Goal: Transaction & Acquisition: Purchase product/service

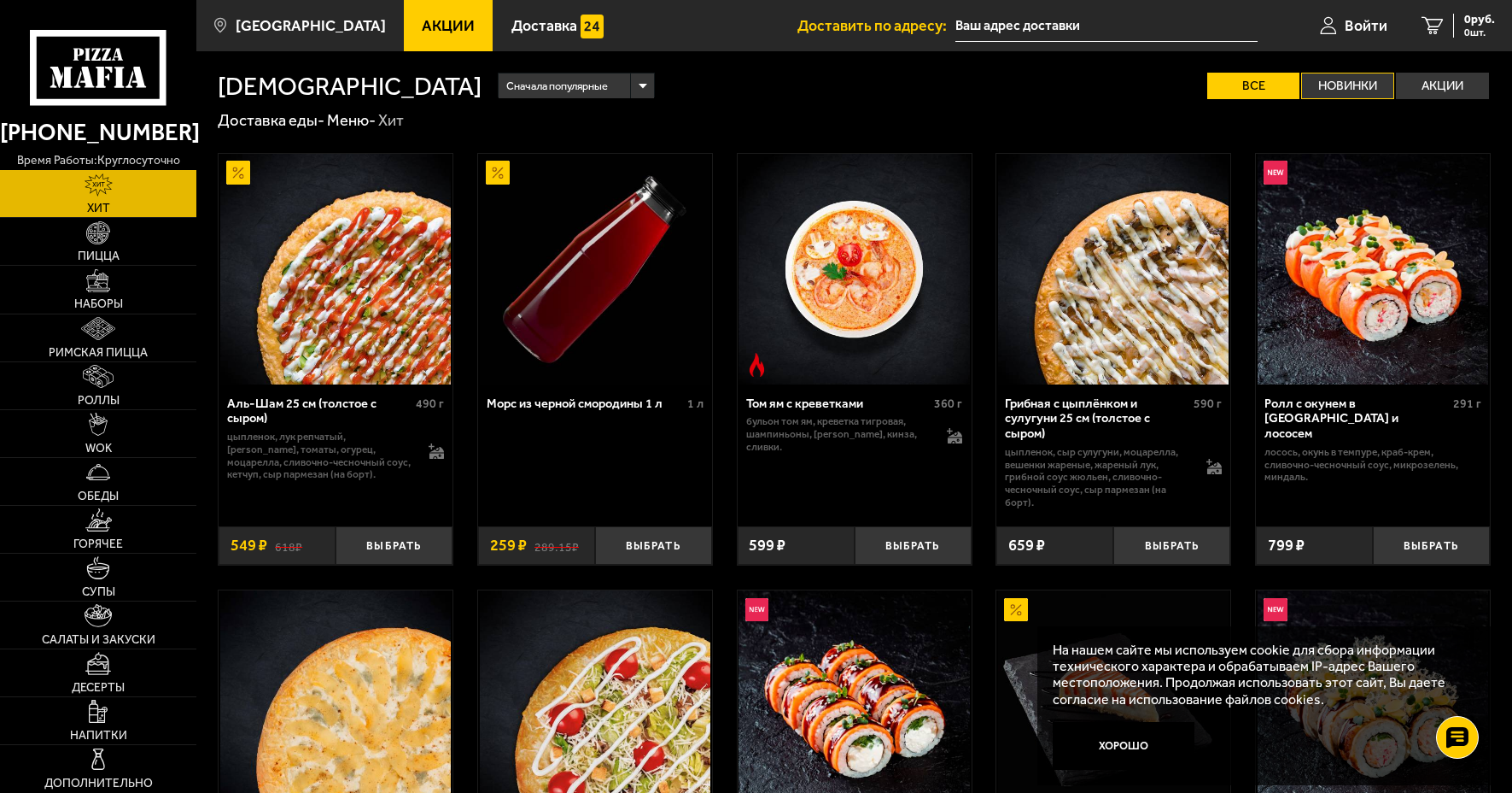
click at [1348, 81] on label "Новинки" at bounding box center [1348, 86] width 93 height 27
click at [0, 0] on input "Новинки" at bounding box center [0, 0] width 0 height 0
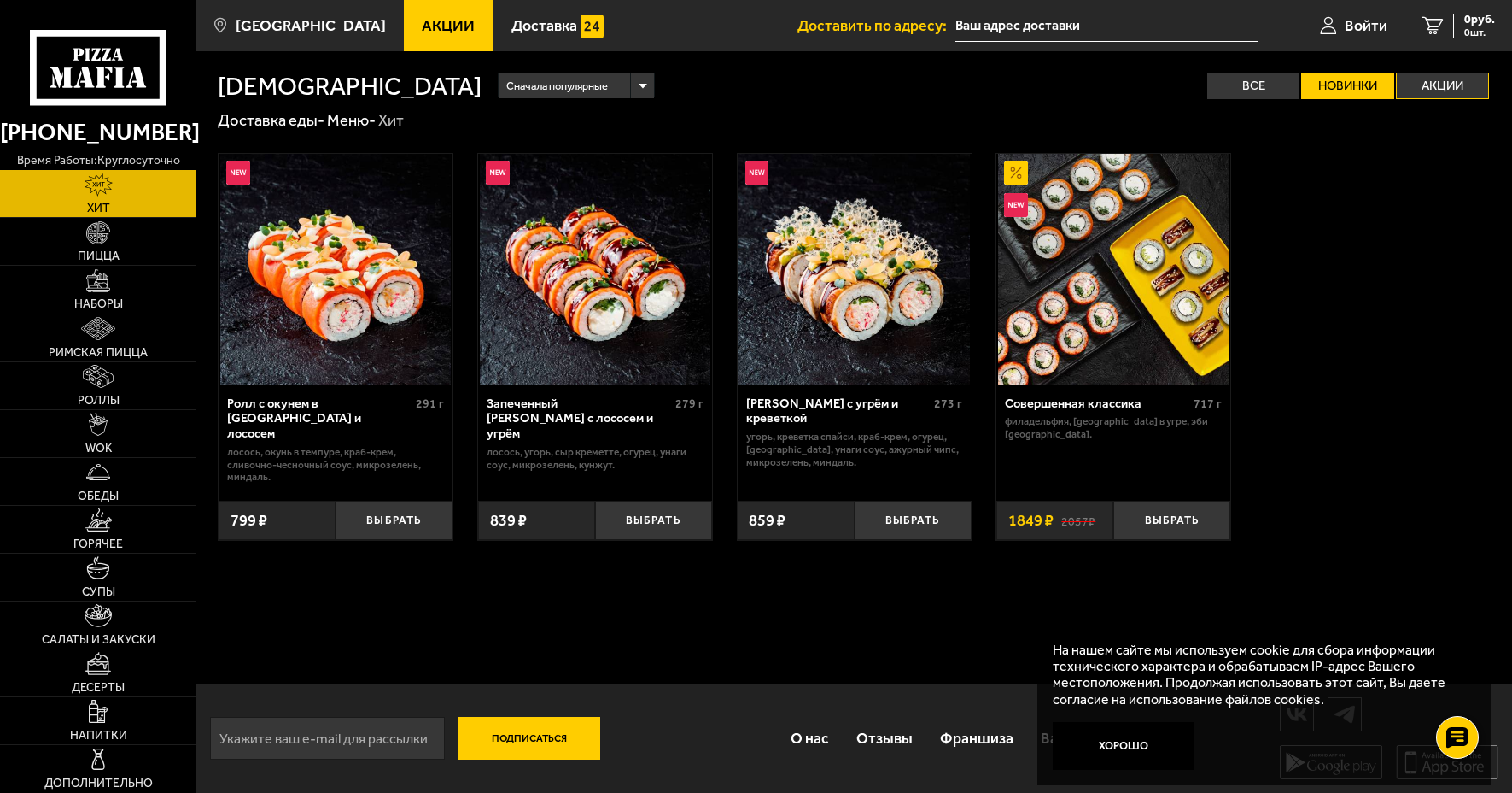
click at [1436, 89] on label "Акции" at bounding box center [1443, 86] width 93 height 27
click at [0, 0] on input "Акции" at bounding box center [0, 0] width 0 height 0
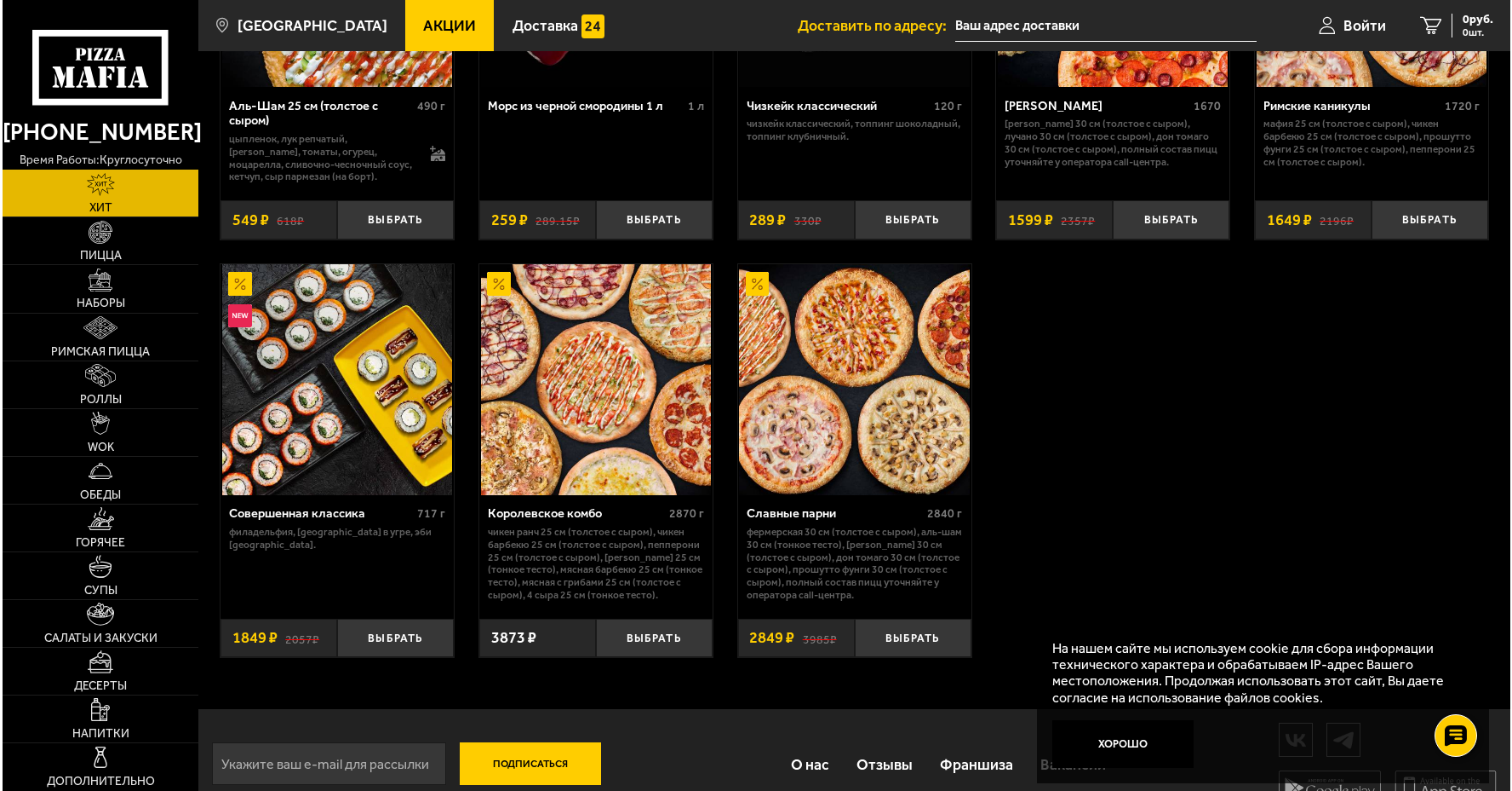
scroll to position [327, 0]
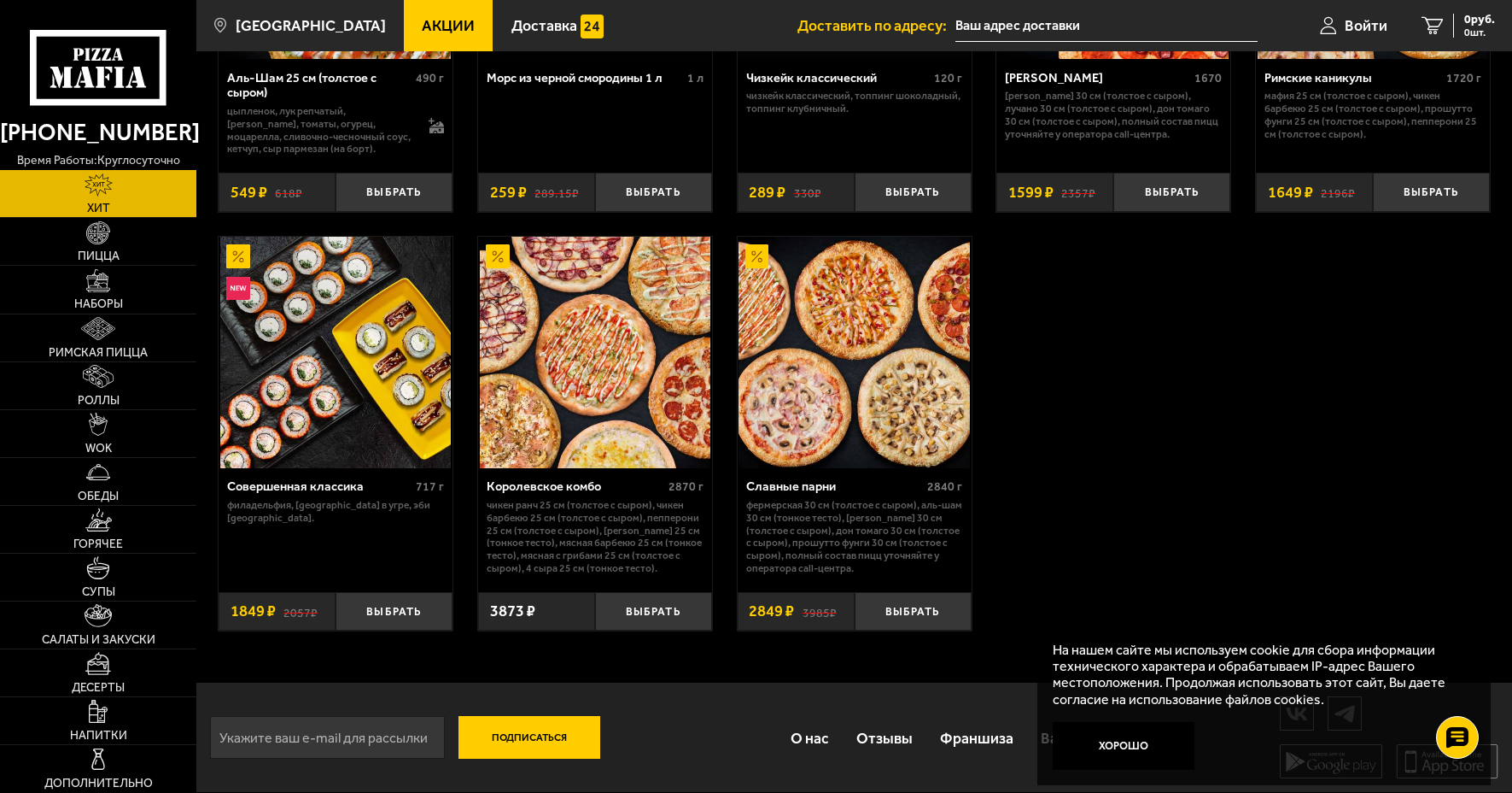
click at [647, 360] on img at bounding box center [595, 351] width 230 height 230
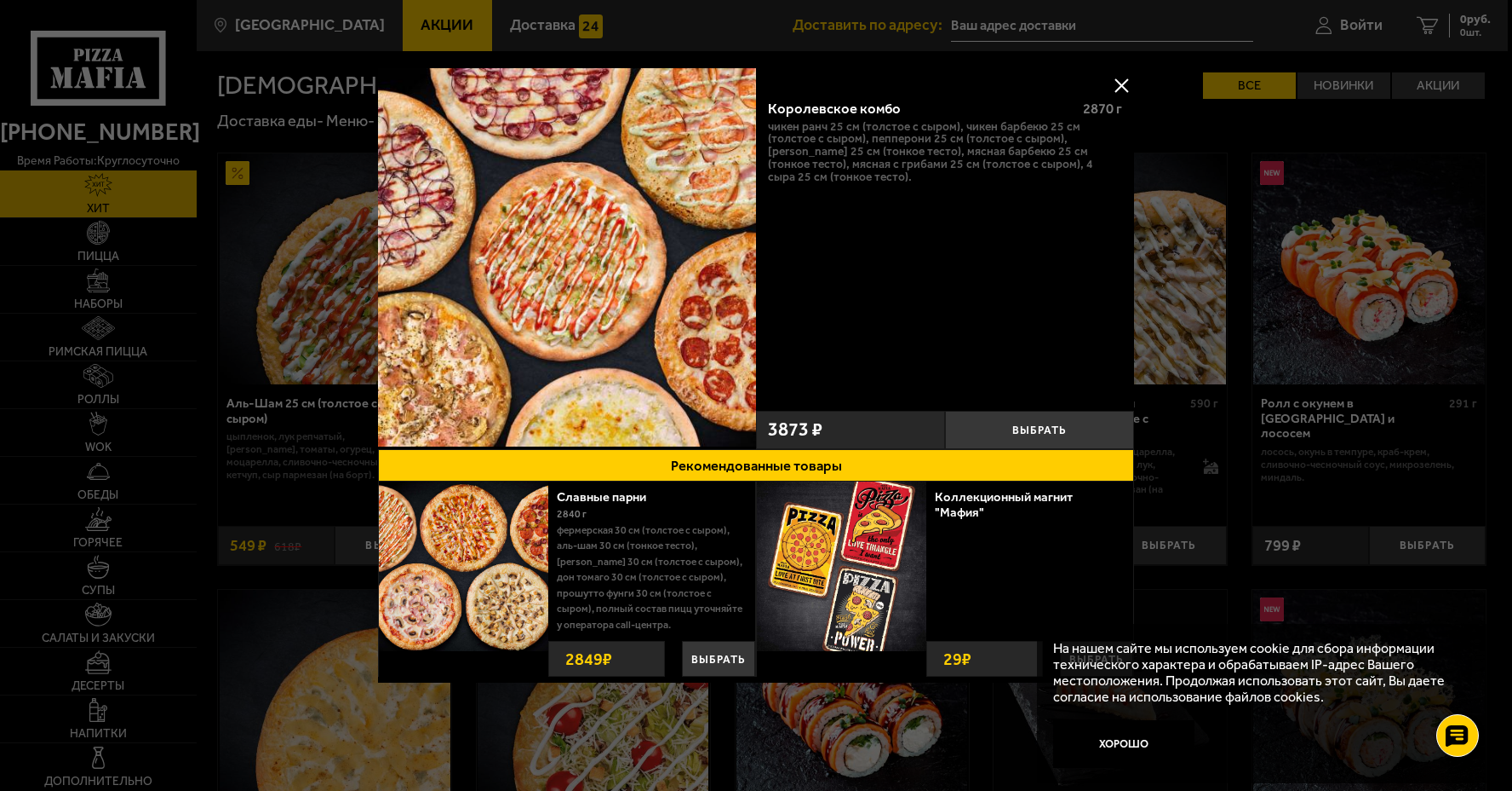
click at [1124, 85] on button at bounding box center [1122, 85] width 26 height 26
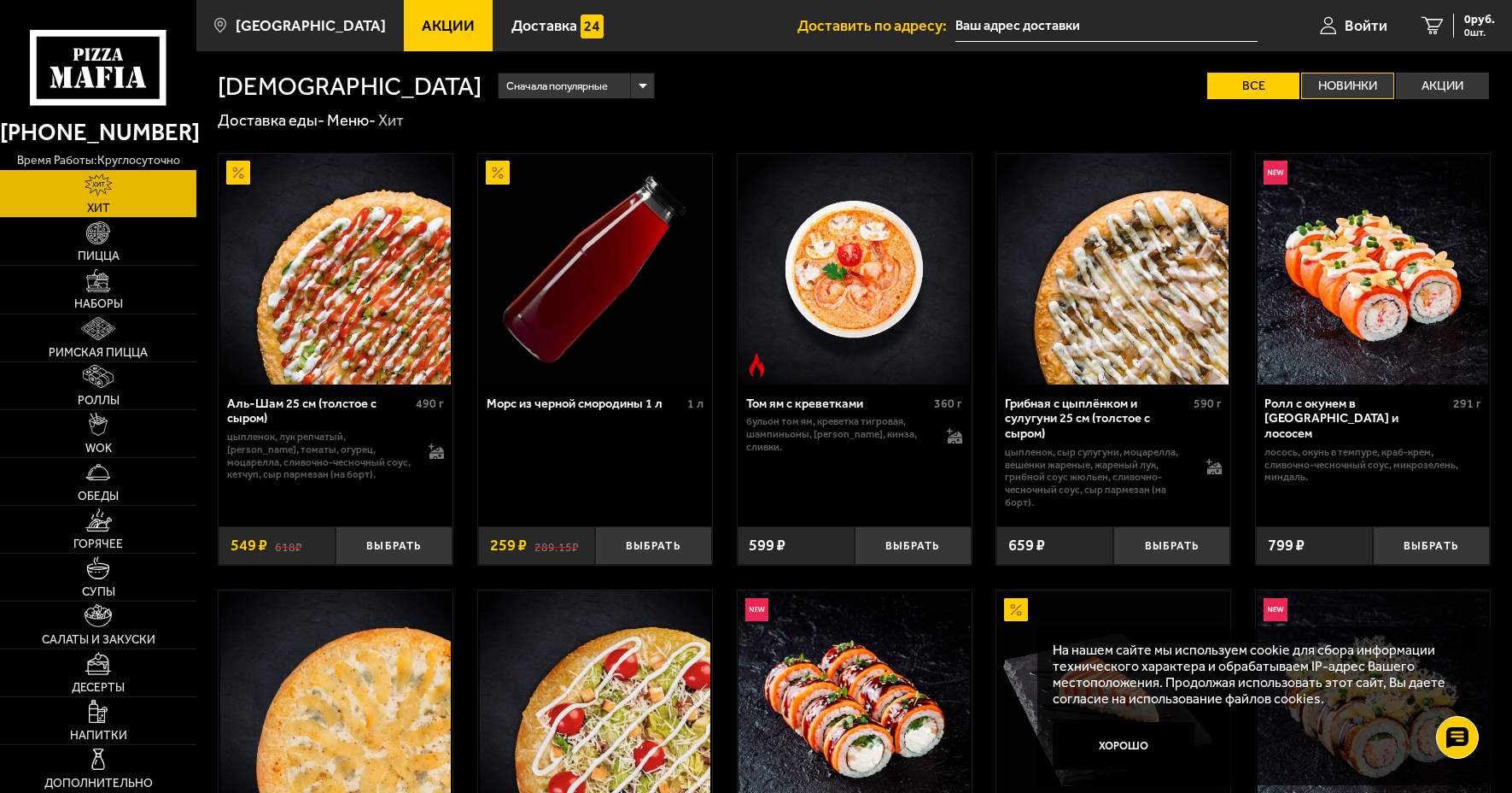
click at [1350, 87] on label "Новинки" at bounding box center [1348, 86] width 93 height 27
click at [0, 0] on input "Новинки" at bounding box center [0, 0] width 0 height 0
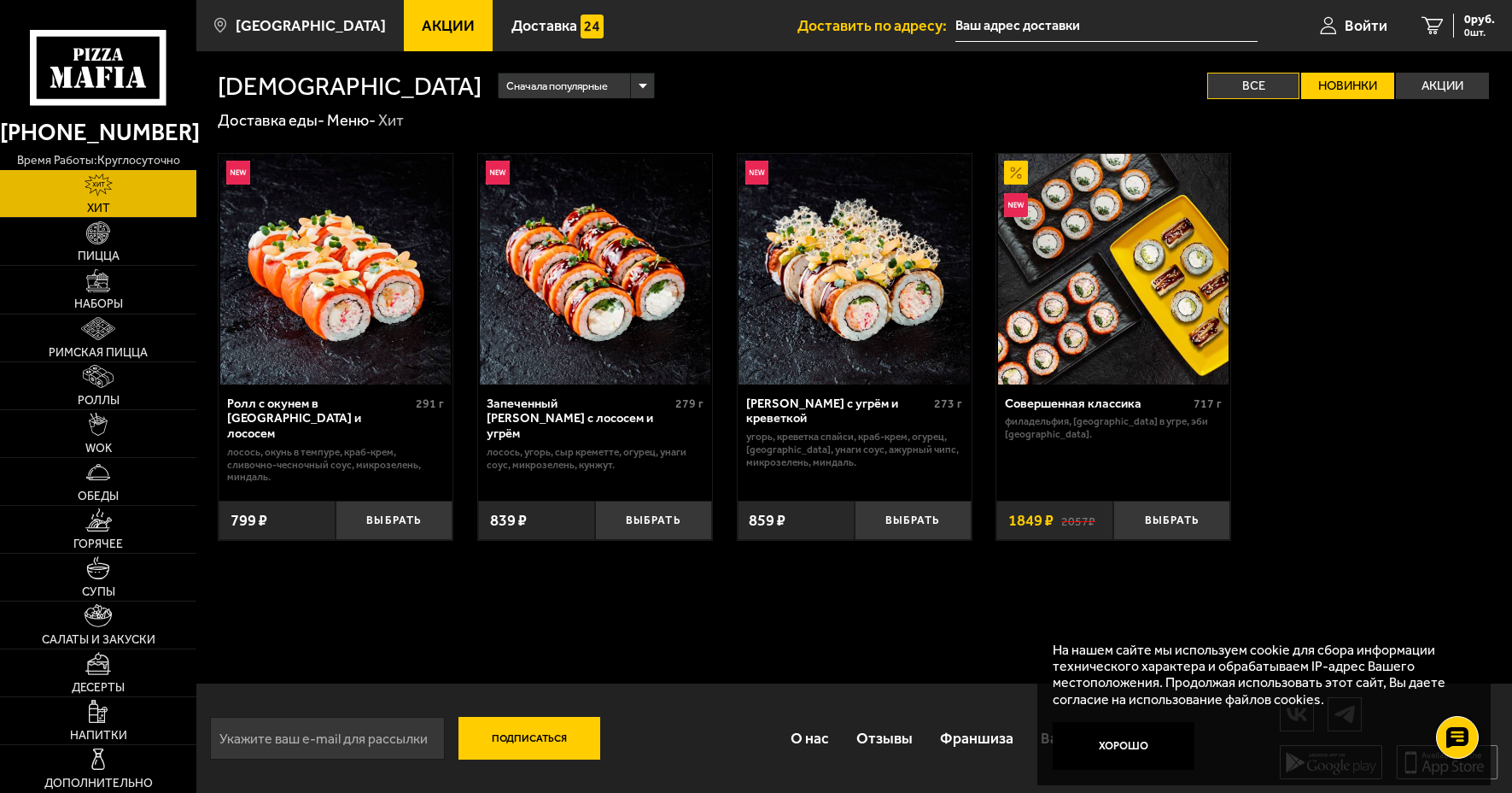
click at [1252, 90] on label "Все" at bounding box center [1254, 86] width 93 height 27
click at [0, 0] on input "Все" at bounding box center [0, 0] width 0 height 0
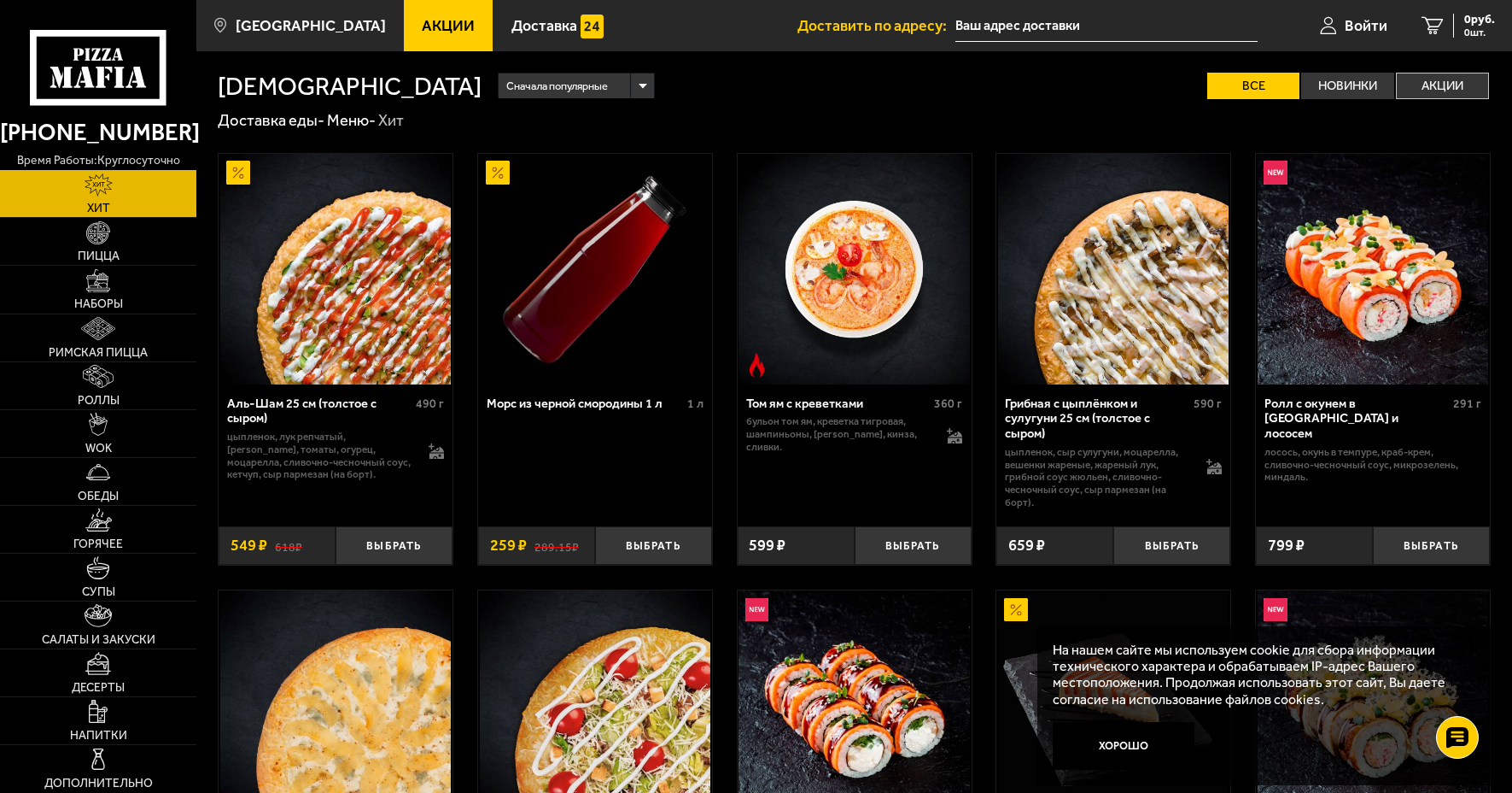
click at [1429, 84] on label "Акции" at bounding box center [1443, 86] width 93 height 27
click at [0, 0] on input "Акции" at bounding box center [0, 0] width 0 height 0
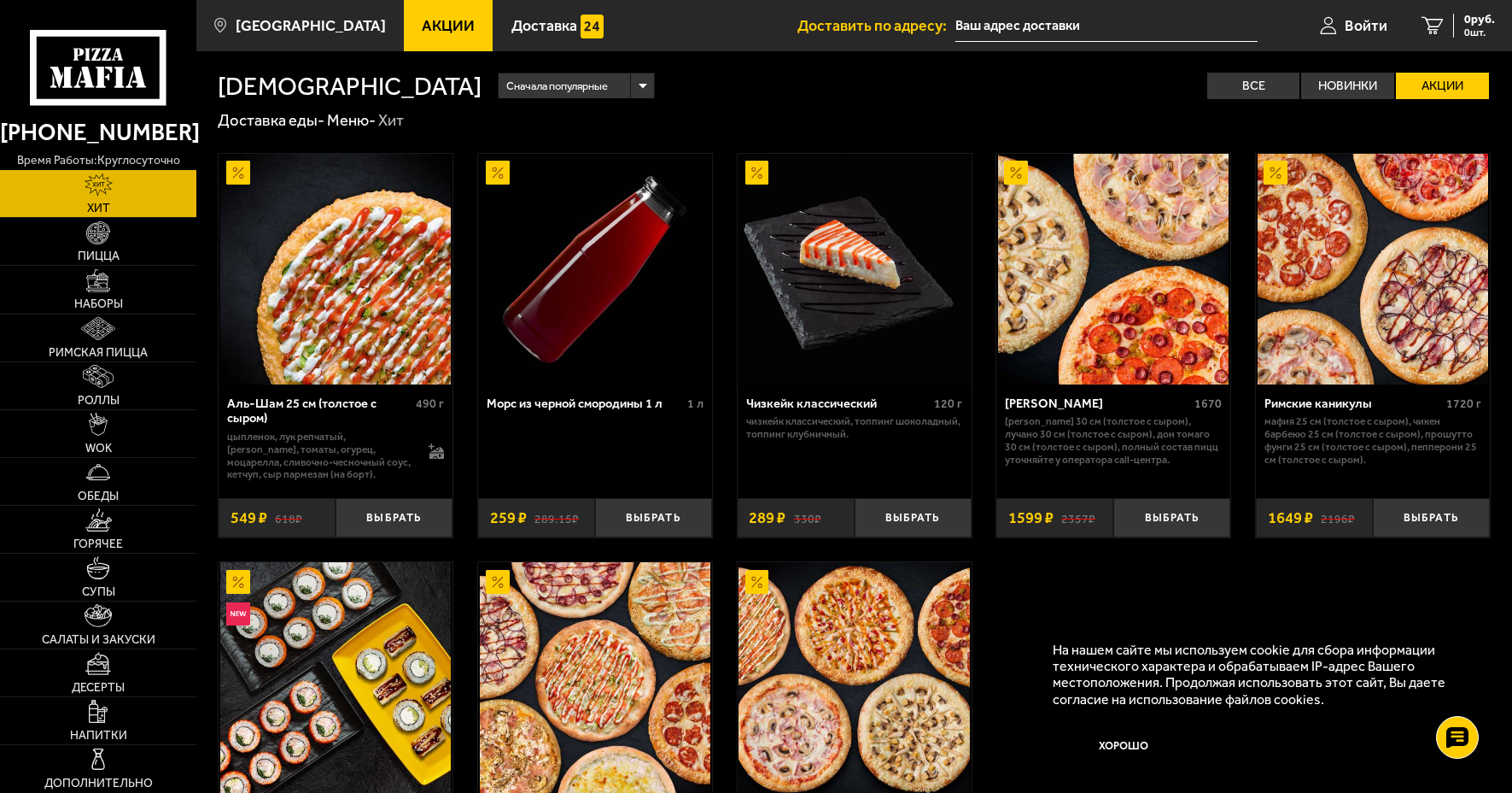
click at [331, 293] on img at bounding box center [336, 269] width 230 height 230
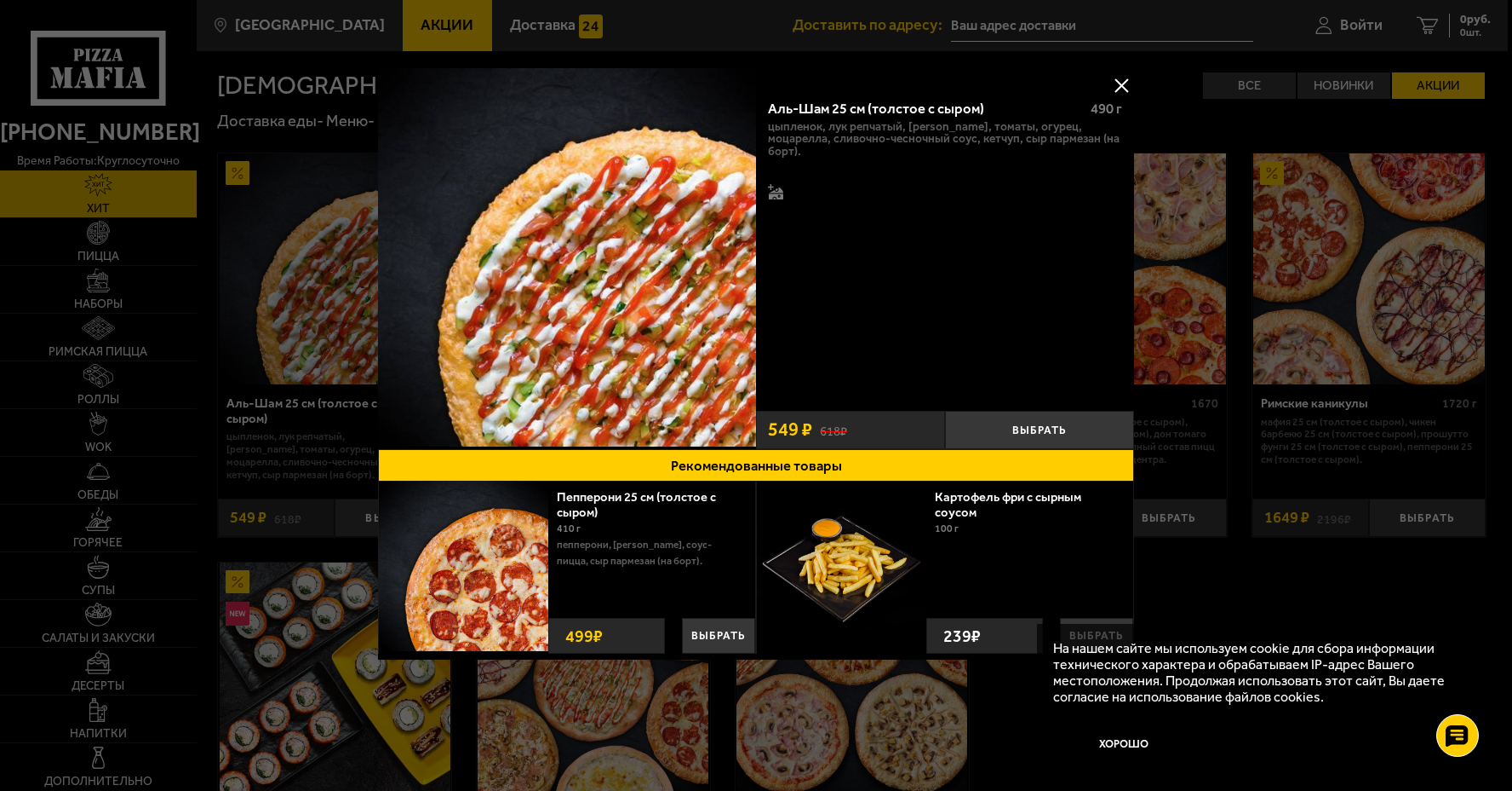
click at [1121, 84] on button at bounding box center [1122, 85] width 26 height 26
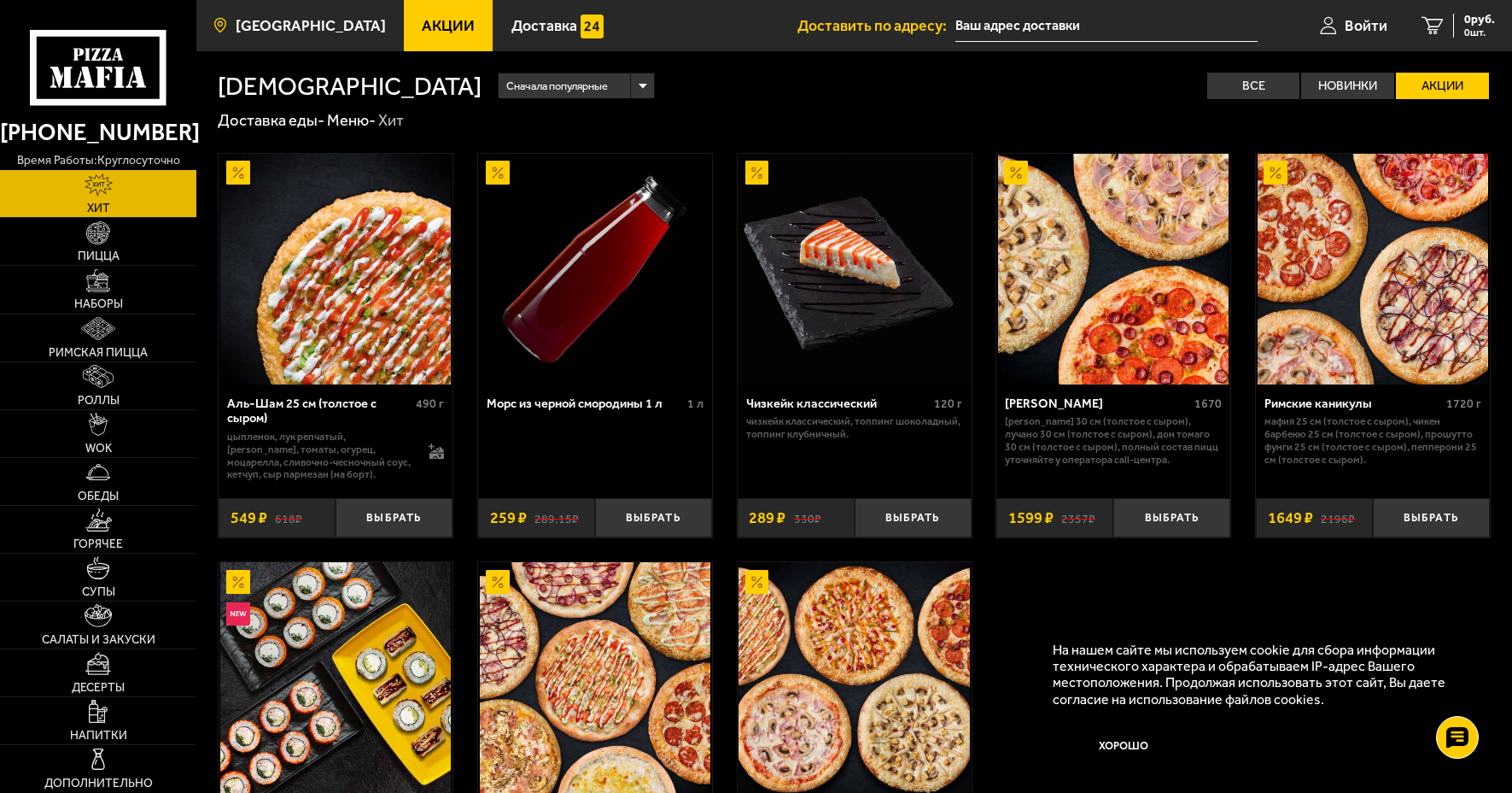
click at [285, 22] on span "[GEOGRAPHIC_DATA]" at bounding box center [311, 26] width 151 height 16
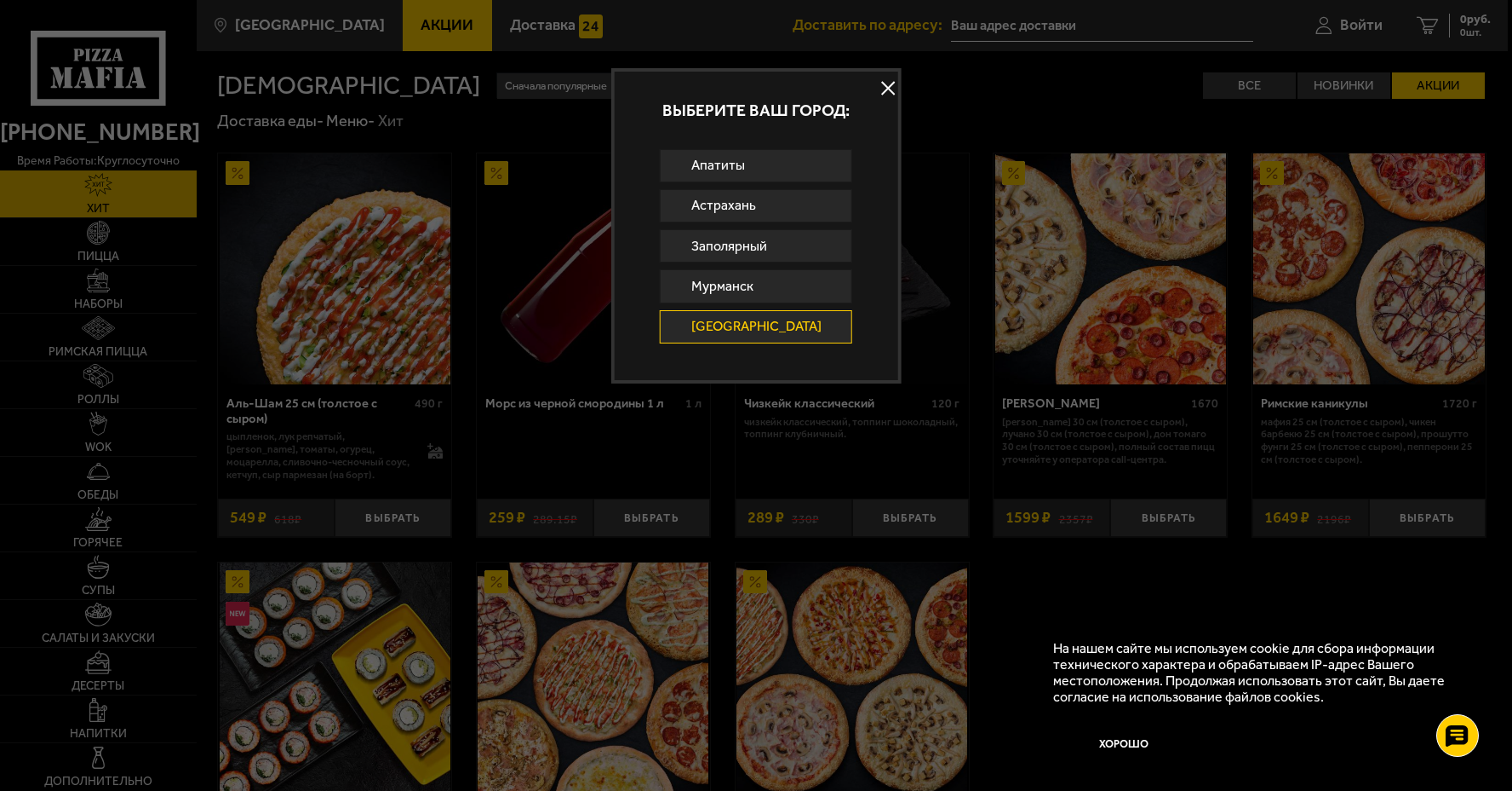
click at [875, 81] on button at bounding box center [888, 89] width 26 height 26
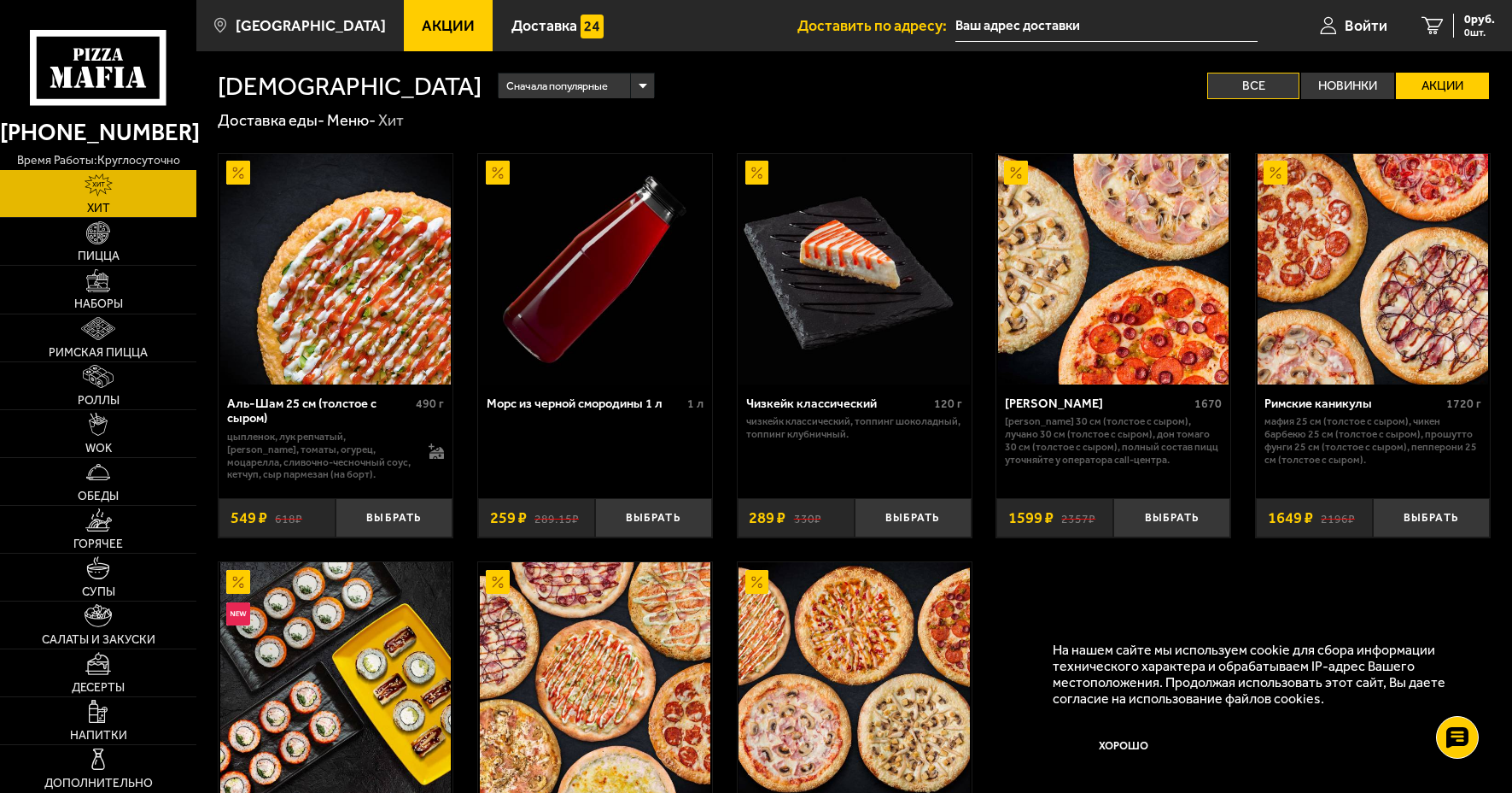
click at [1253, 79] on label "Все" at bounding box center [1254, 86] width 93 height 27
click at [0, 0] on input "Все" at bounding box center [0, 0] width 0 height 0
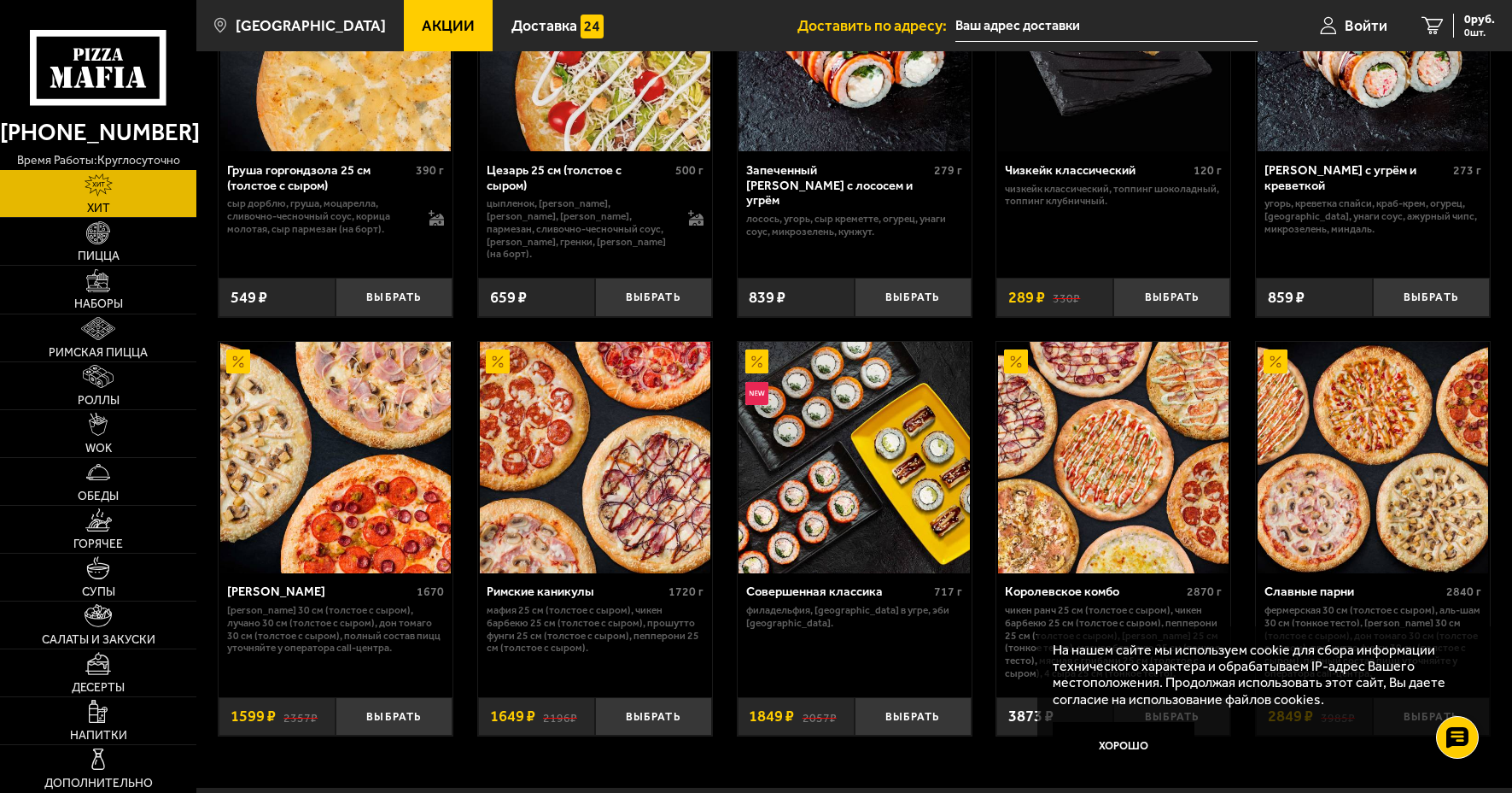
scroll to position [510, 0]
